Goal: Transaction & Acquisition: Book appointment/travel/reservation

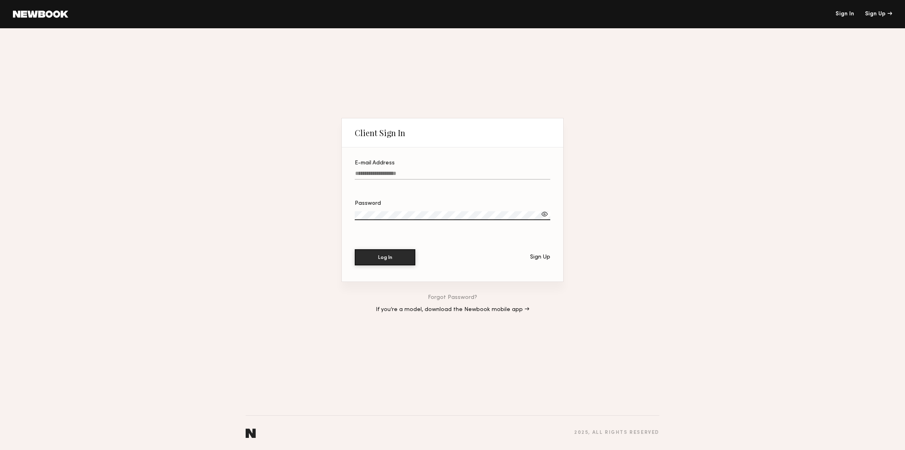
click at [400, 170] on label "E-mail Address" at bounding box center [453, 173] width 196 height 27
click at [400, 170] on input "E-mail Address" at bounding box center [453, 174] width 196 height 9
click at [398, 173] on input "E-mail Address" at bounding box center [453, 174] width 196 height 9
type input "**********"
click at [389, 255] on button "Log In" at bounding box center [385, 257] width 61 height 16
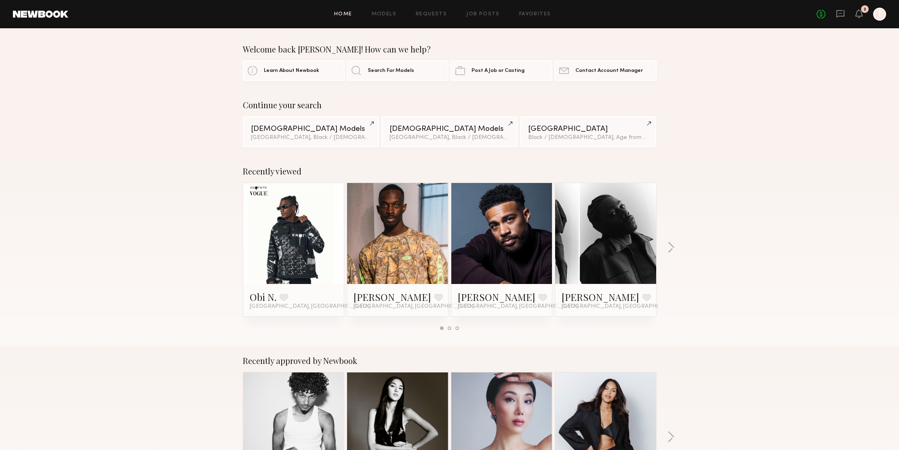
click at [826, 13] on div "No fees up to $5,000 2 I" at bounding box center [851, 14] width 69 height 13
click at [820, 14] on link "No fees up to $5,000" at bounding box center [821, 14] width 9 height 9
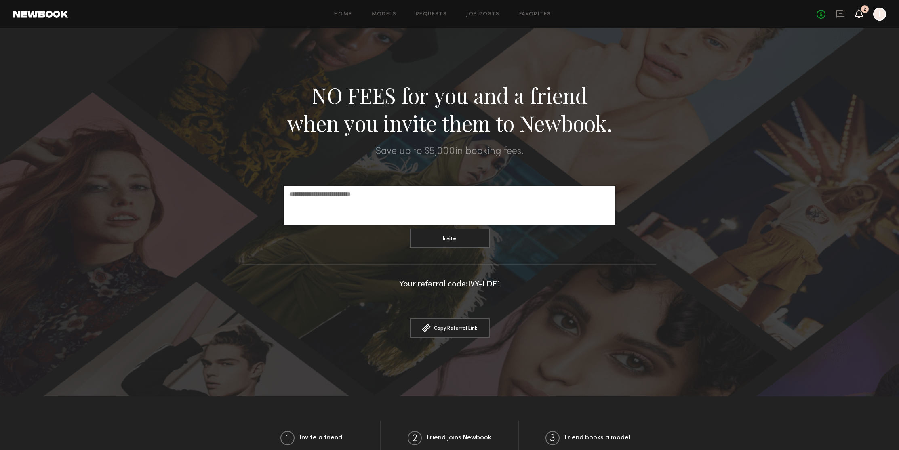
click at [861, 14] on icon at bounding box center [859, 14] width 6 height 6
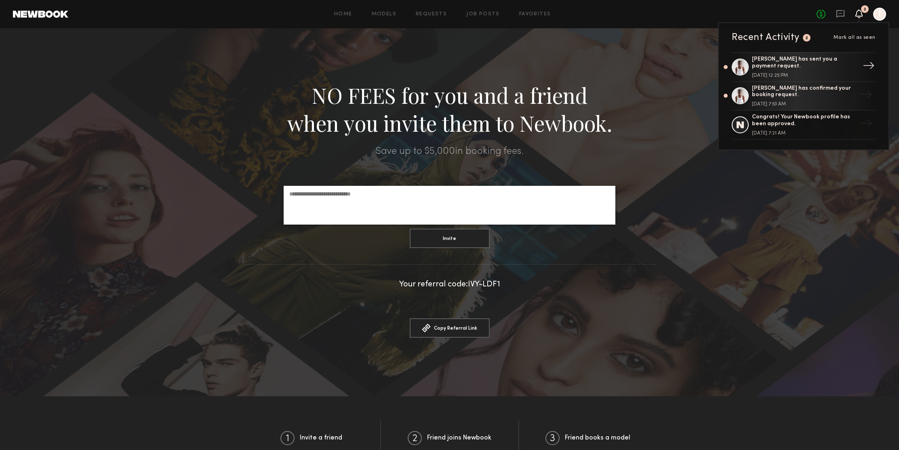
click at [796, 61] on div "Solomon G. has sent you a payment request." at bounding box center [804, 63] width 105 height 14
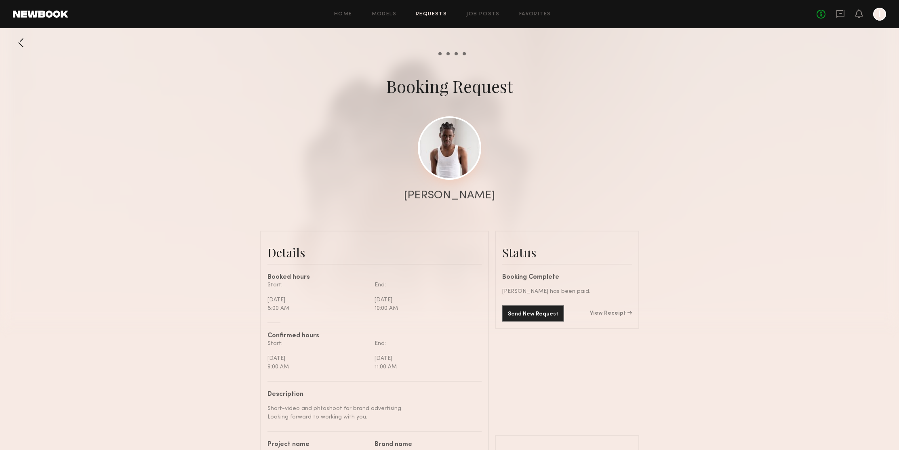
click at [443, 179] on link at bounding box center [449, 147] width 63 height 63
click at [389, 12] on link "Models" at bounding box center [384, 14] width 25 height 5
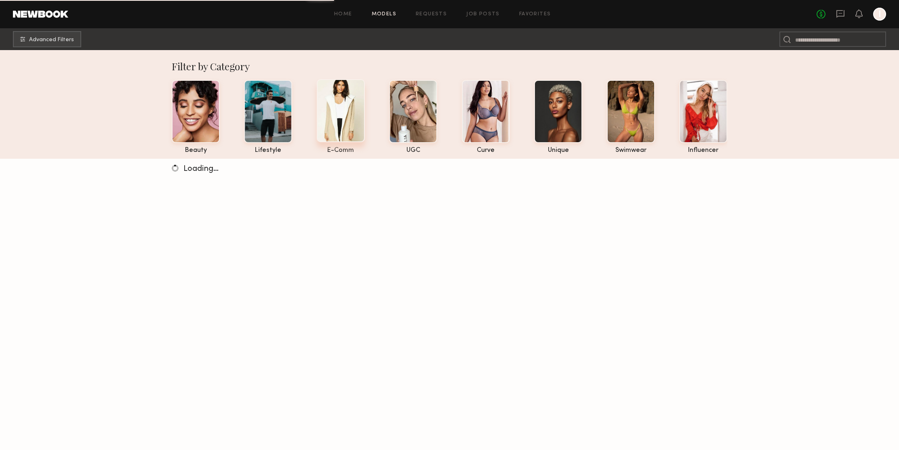
click at [338, 129] on div at bounding box center [341, 110] width 48 height 63
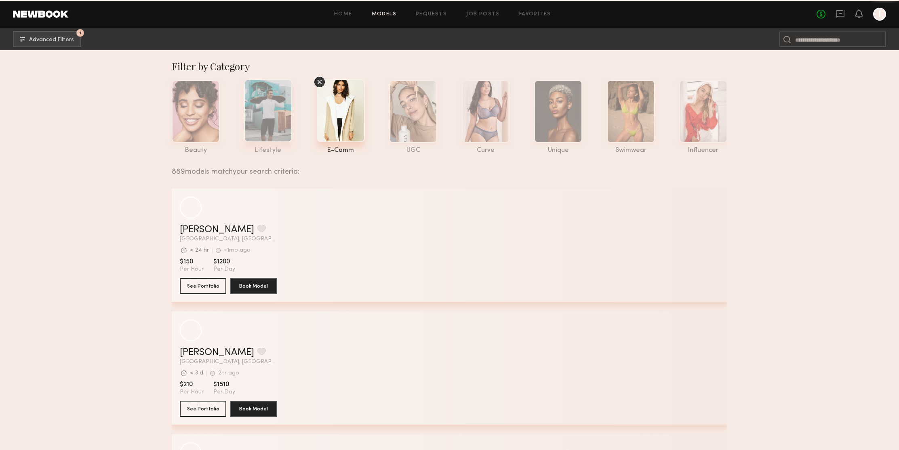
click at [269, 122] on div at bounding box center [268, 110] width 48 height 63
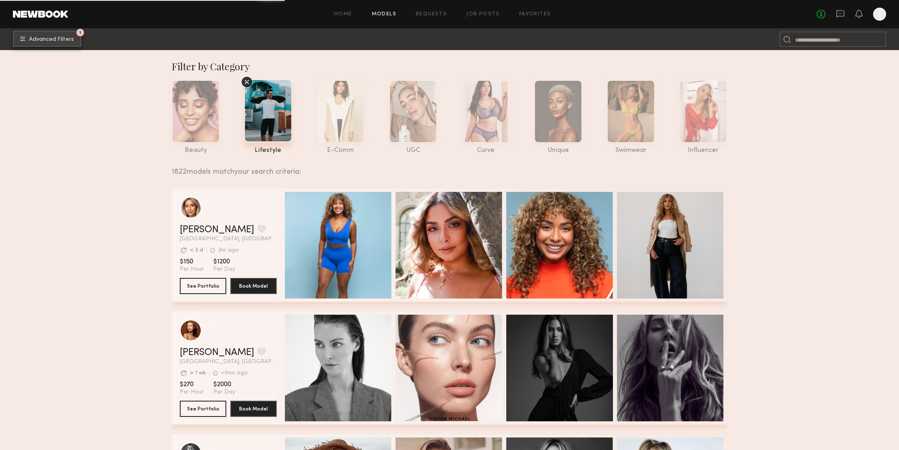
click at [79, 41] on button "1 Advanced Filters" at bounding box center [47, 39] width 68 height 16
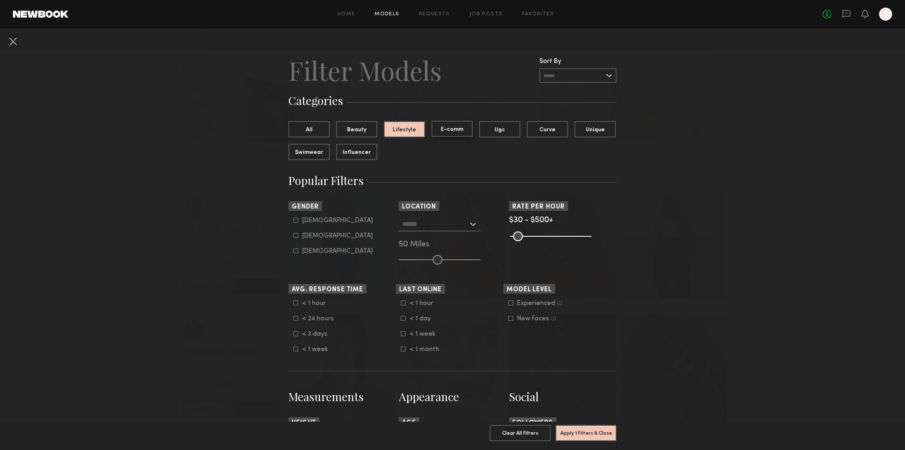
click at [458, 125] on button "E-comm" at bounding box center [451, 129] width 41 height 16
click at [414, 127] on button "Lifestyle" at bounding box center [404, 129] width 41 height 16
click at [427, 231] on div at bounding box center [440, 224] width 82 height 15
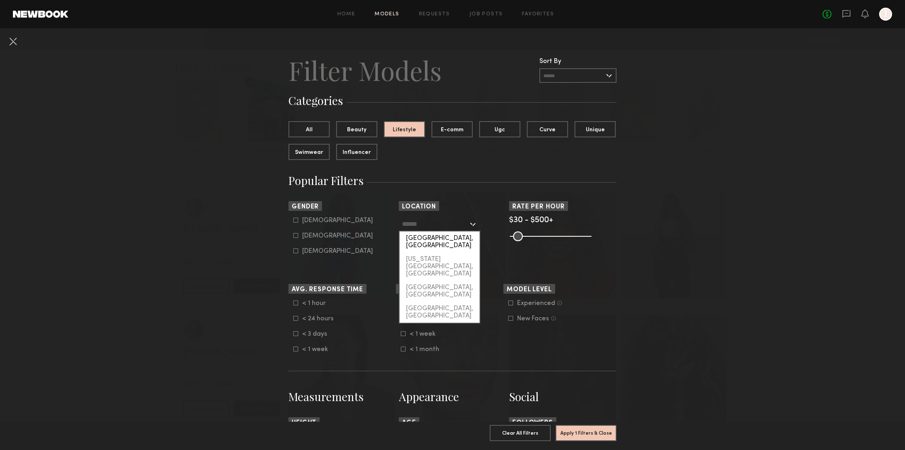
click at [437, 236] on div "Los Angeles, CA" at bounding box center [440, 242] width 80 height 21
type input "**********"
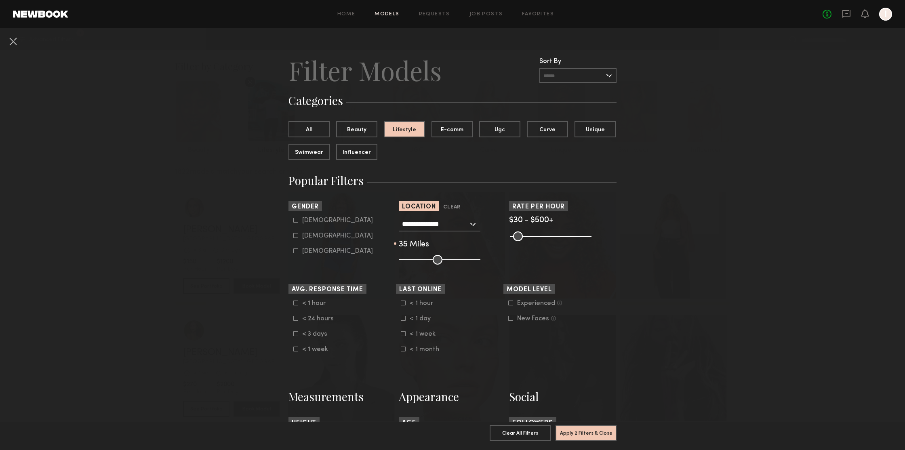
drag, startPoint x: 434, startPoint y: 258, endPoint x: 423, endPoint y: 259, distance: 11.3
type input "**"
click at [423, 259] on input "range" at bounding box center [440, 260] width 82 height 10
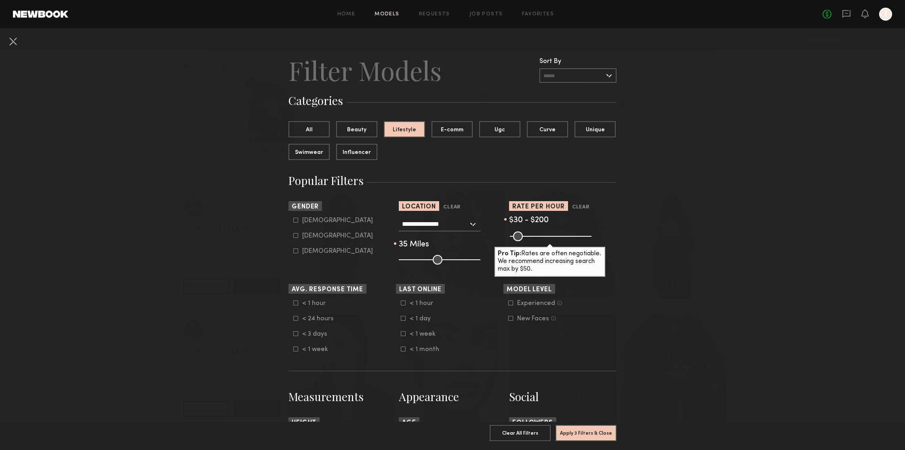
drag, startPoint x: 582, startPoint y: 234, endPoint x: 537, endPoint y: 234, distance: 44.4
type input "***"
click at [537, 234] on input "range" at bounding box center [551, 237] width 82 height 10
click at [309, 222] on div "Male" at bounding box center [337, 220] width 71 height 5
click at [310, 234] on div "Female" at bounding box center [337, 236] width 71 height 5
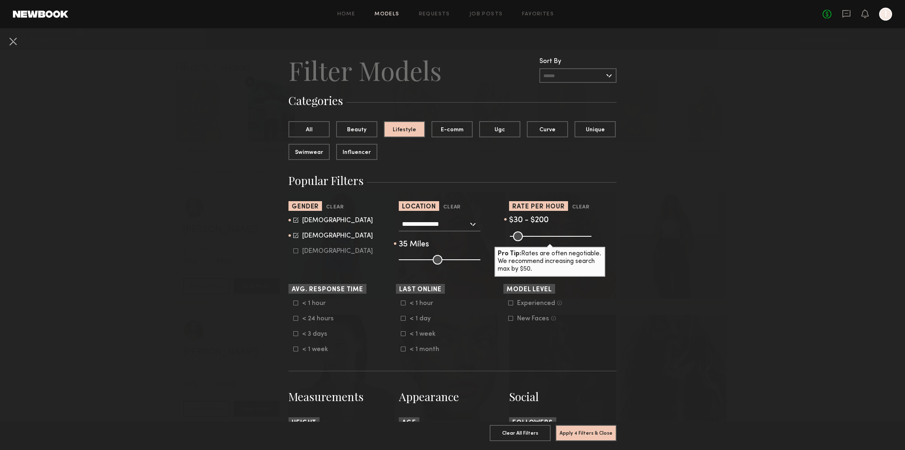
click at [318, 238] on div "Female" at bounding box center [337, 236] width 71 height 5
type input "*"
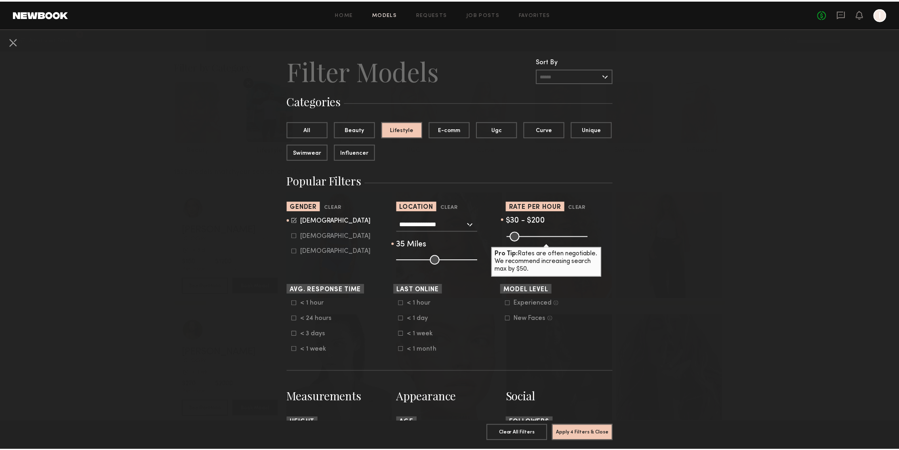
scroll to position [351, 0]
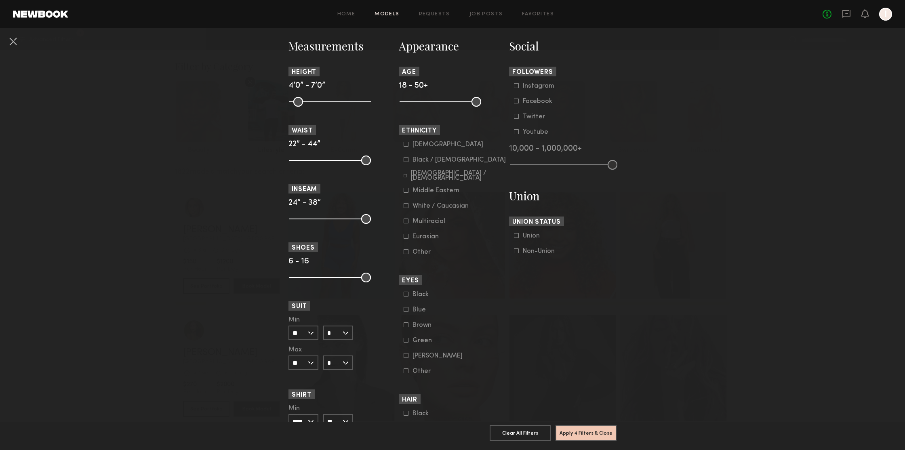
click at [429, 162] on div "Black / African American" at bounding box center [459, 160] width 93 height 5
click at [589, 431] on button "Apply 5 Filters & Close" at bounding box center [586, 433] width 61 height 16
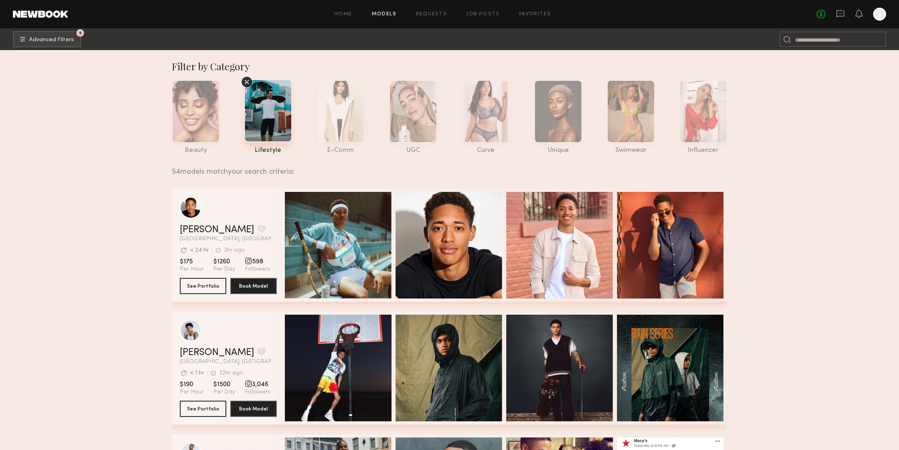
click at [267, 225] on div "Myles C. Favorite" at bounding box center [228, 230] width 97 height 10
click at [216, 283] on button "See Portfolio" at bounding box center [203, 286] width 46 height 16
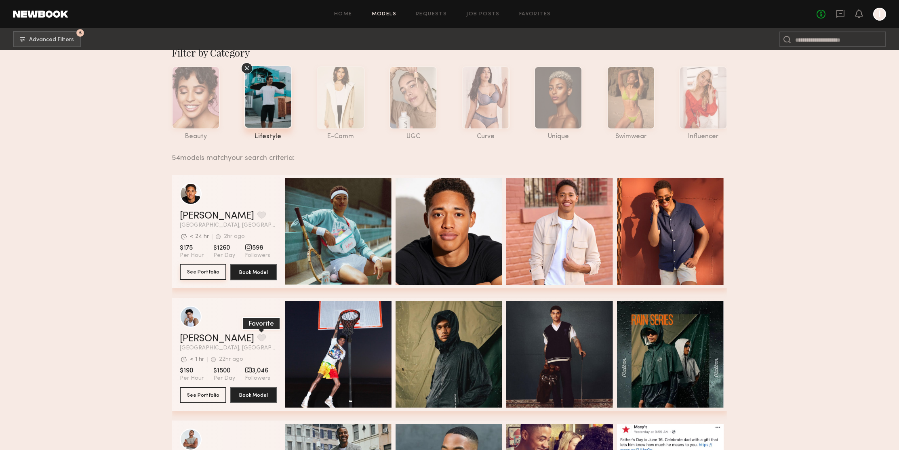
scroll to position [21, 0]
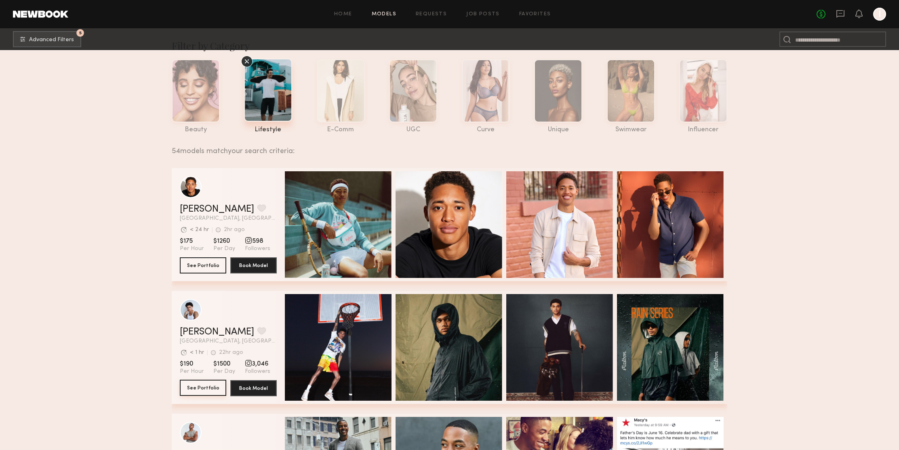
click at [206, 385] on button "See Portfolio" at bounding box center [203, 388] width 46 height 16
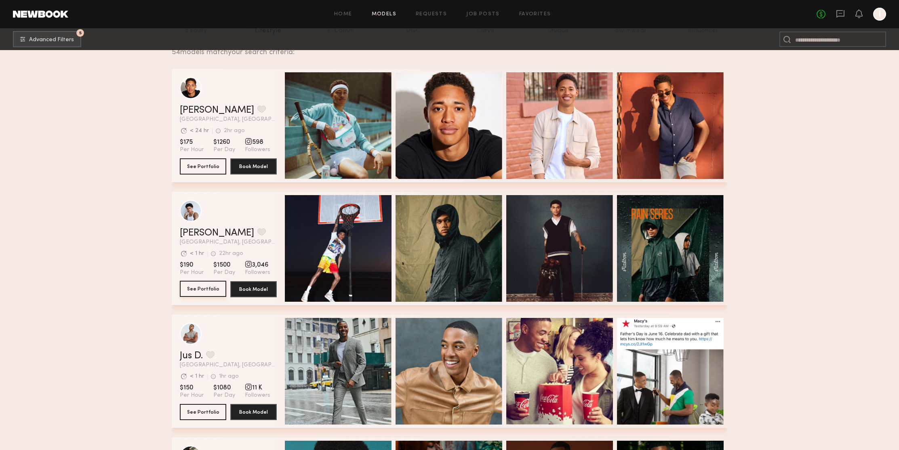
scroll to position [318, 0]
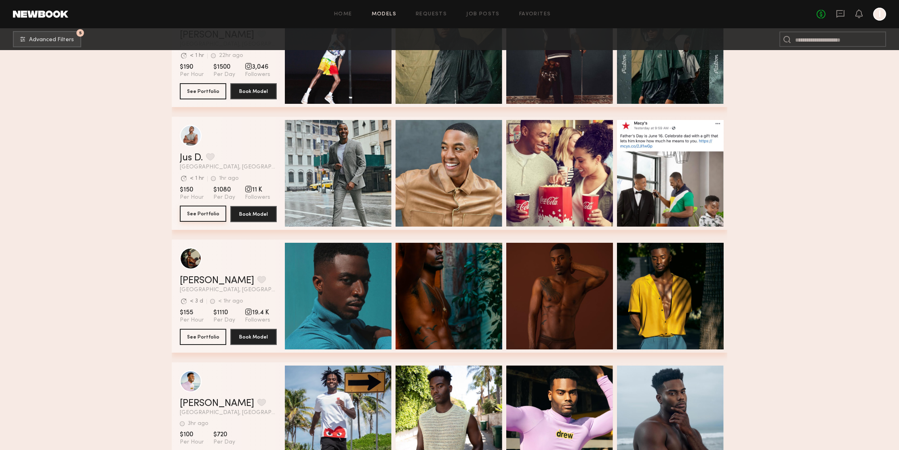
click at [188, 213] on button "See Portfolio" at bounding box center [203, 214] width 46 height 16
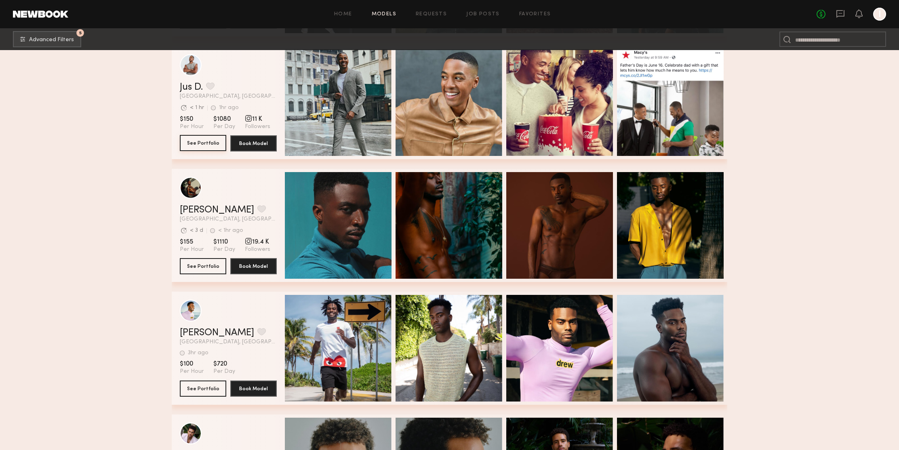
scroll to position [388, 0]
click at [192, 387] on button "See Portfolio" at bounding box center [203, 388] width 46 height 16
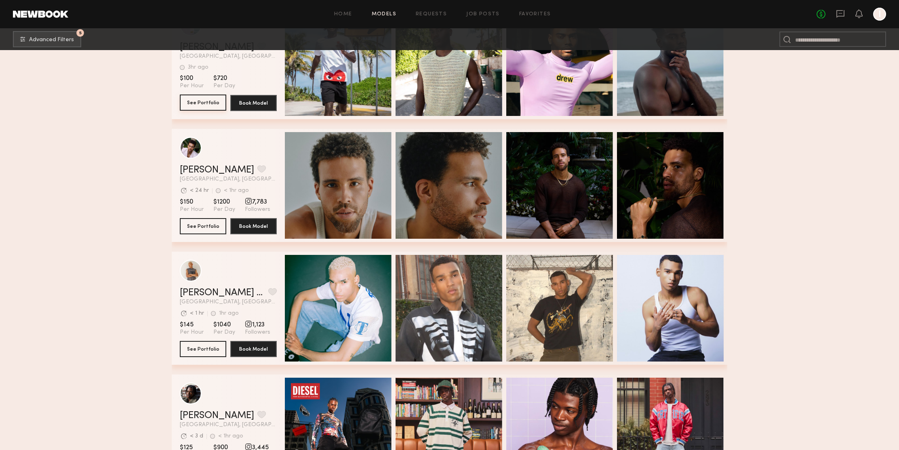
scroll to position [882, 0]
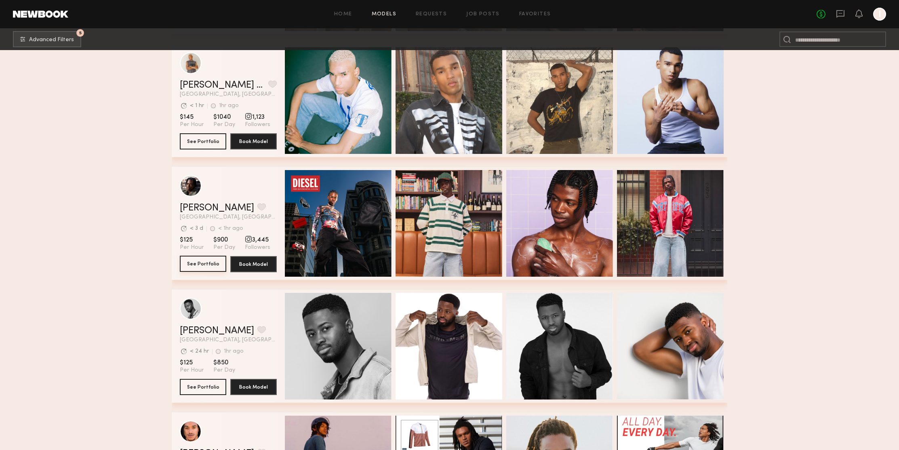
click at [192, 267] on button "See Portfolio" at bounding box center [203, 264] width 46 height 16
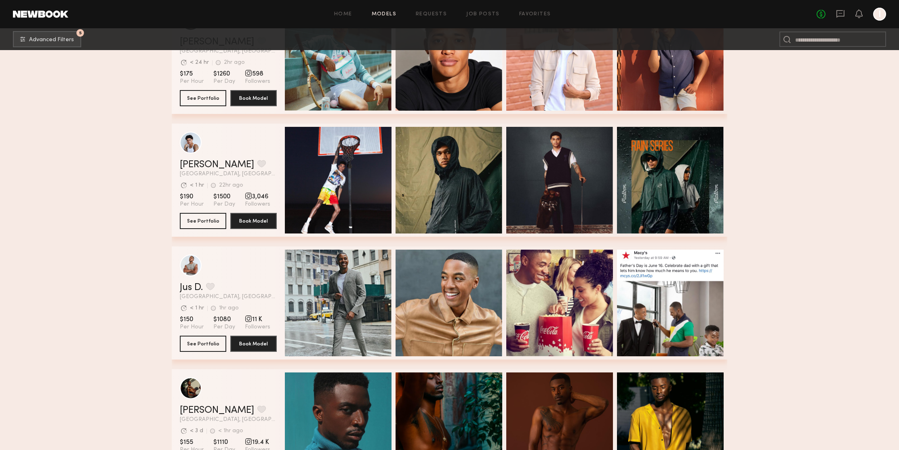
scroll to position [0, 0]
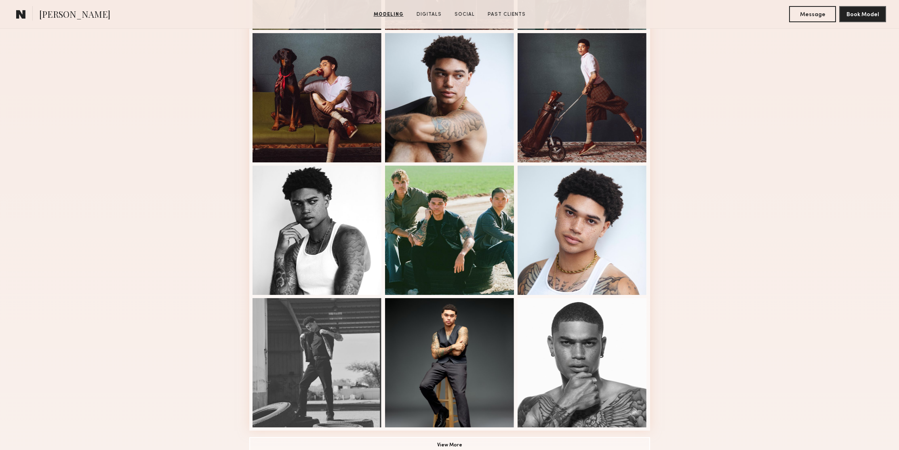
scroll to position [431, 0]
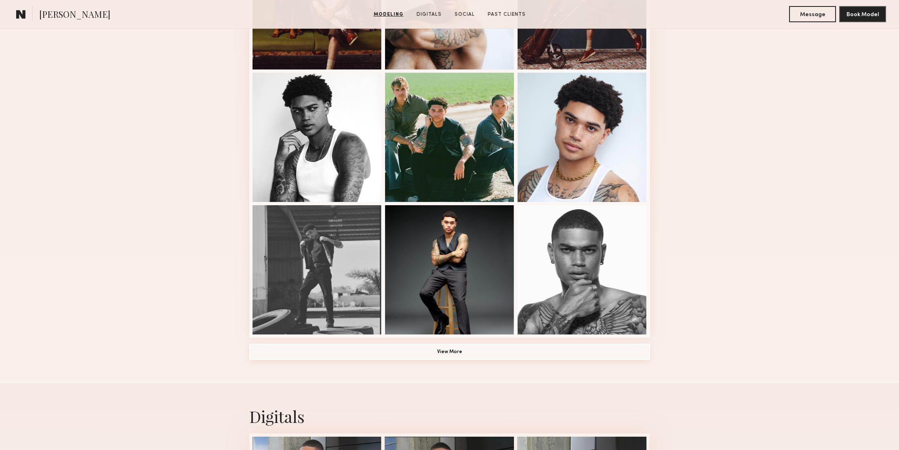
click at [433, 351] on button "View More" at bounding box center [449, 352] width 401 height 16
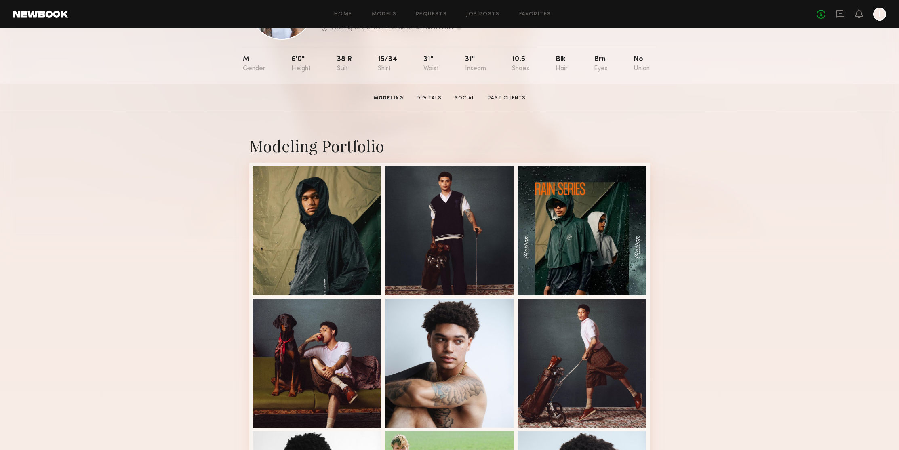
scroll to position [0, 0]
